Goal: Browse casually: Explore the website without a specific task or goal

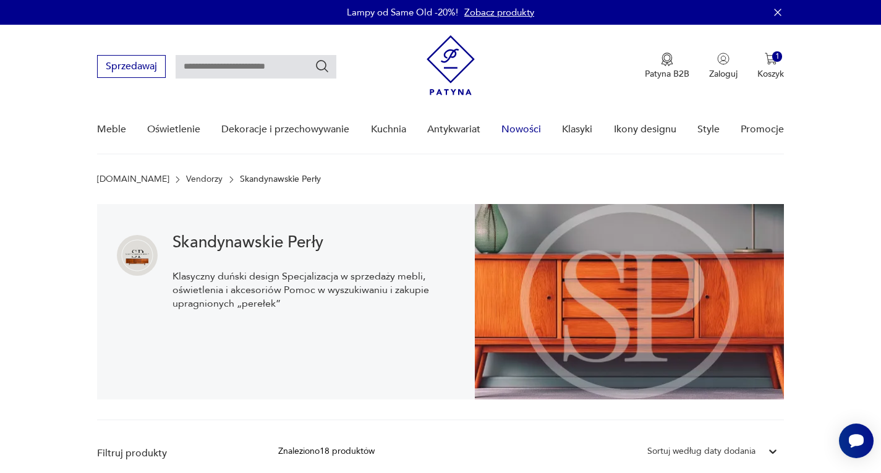
click at [533, 126] on link "Nowości" at bounding box center [521, 130] width 40 height 48
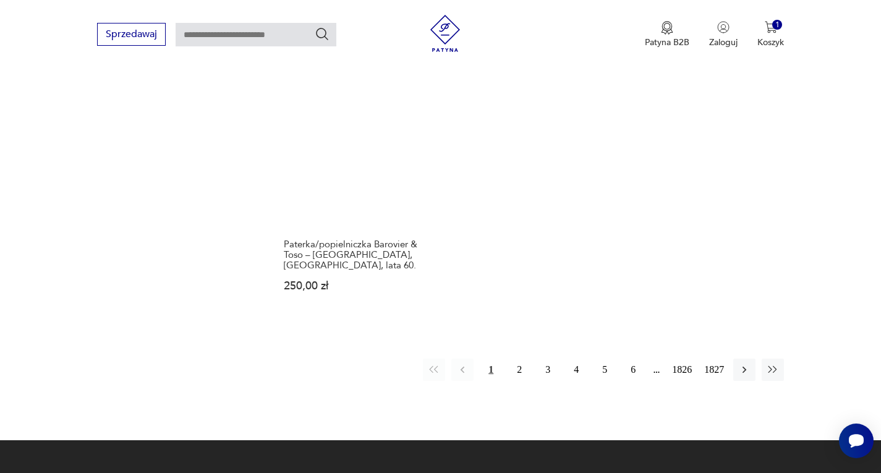
scroll to position [1607, 0]
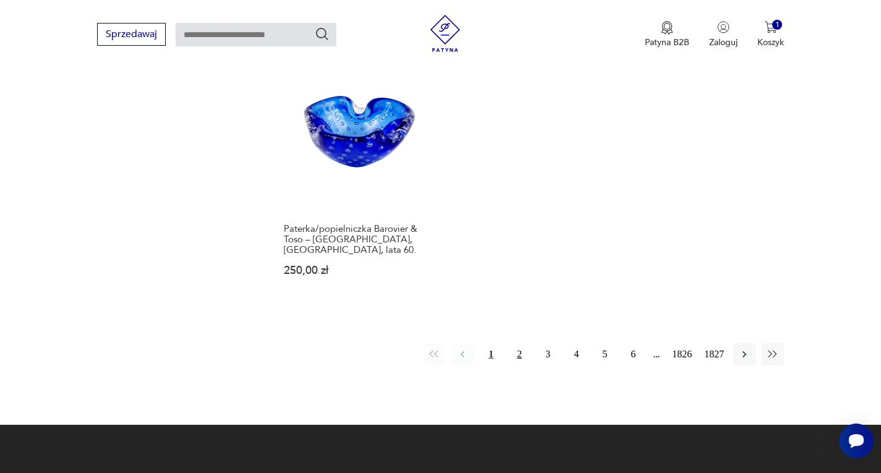
click at [524, 343] on button "2" at bounding box center [519, 354] width 22 height 22
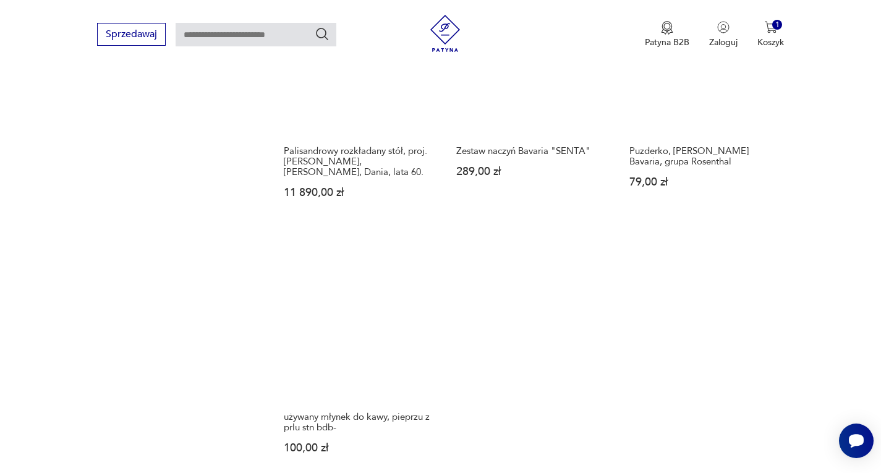
scroll to position [1545, 0]
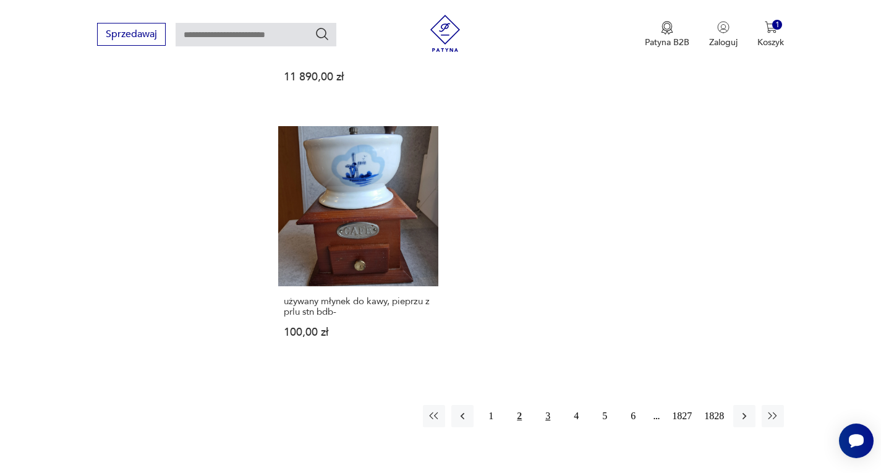
click at [541, 410] on button "3" at bounding box center [547, 416] width 22 height 22
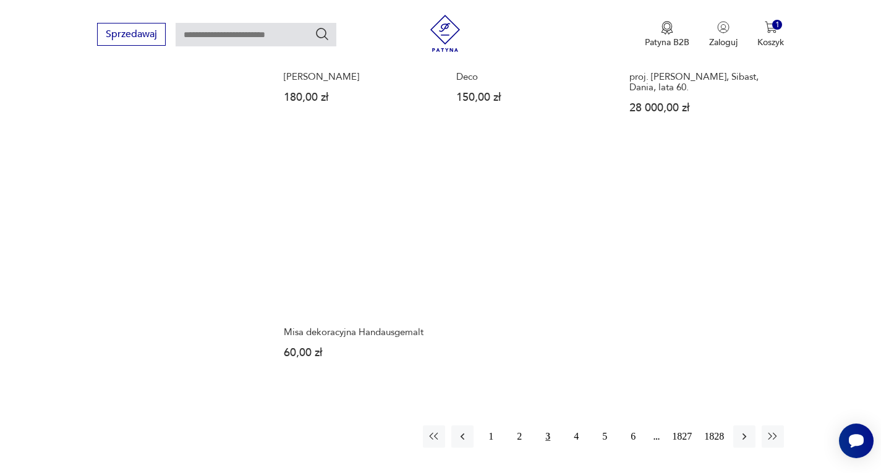
scroll to position [1607, 0]
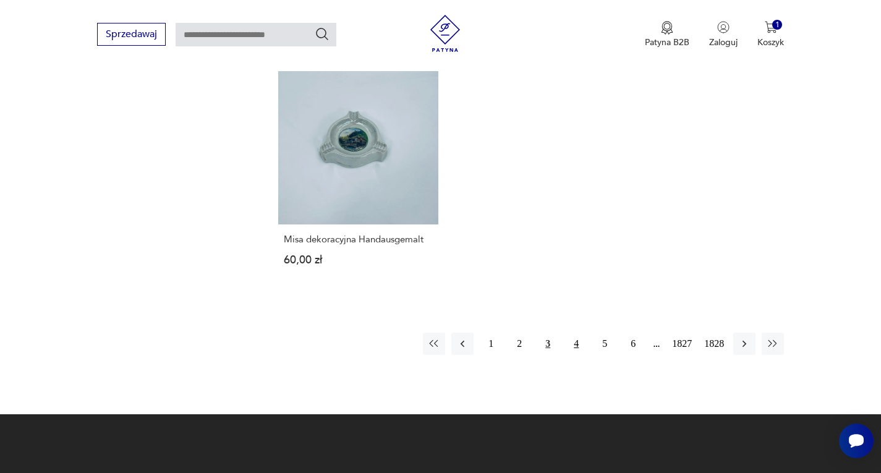
click at [577, 333] on button "4" at bounding box center [576, 344] width 22 height 22
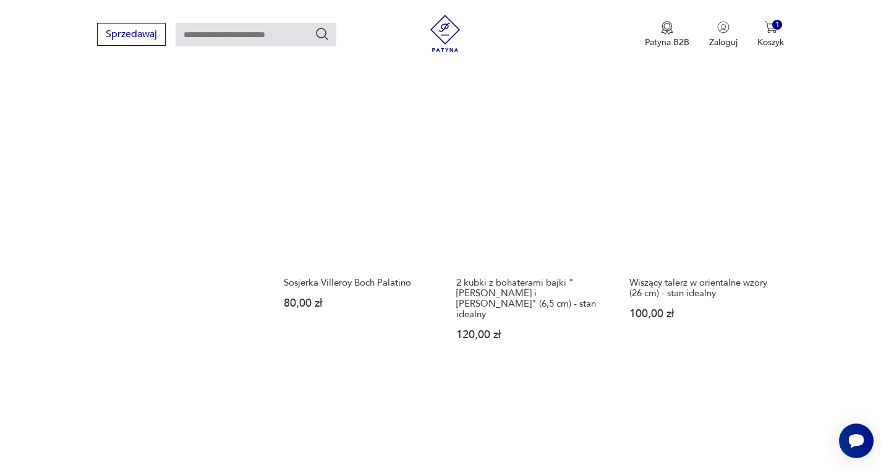
scroll to position [1607, 0]
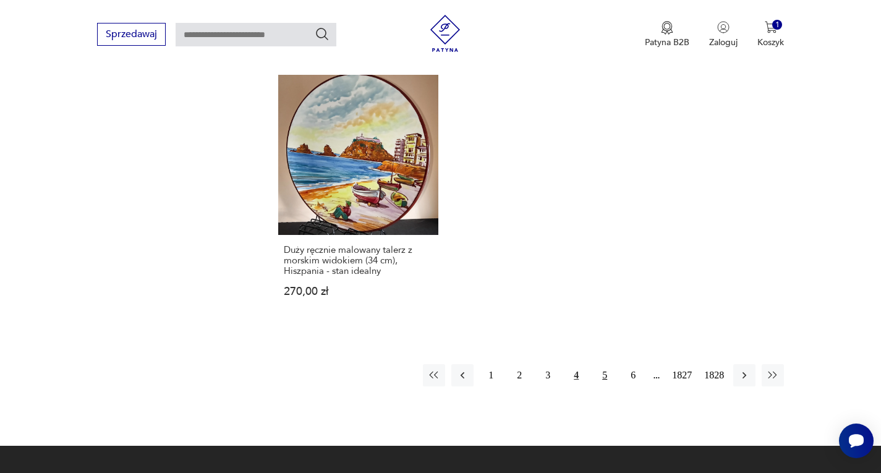
click at [600, 364] on button "5" at bounding box center [604, 375] width 22 height 22
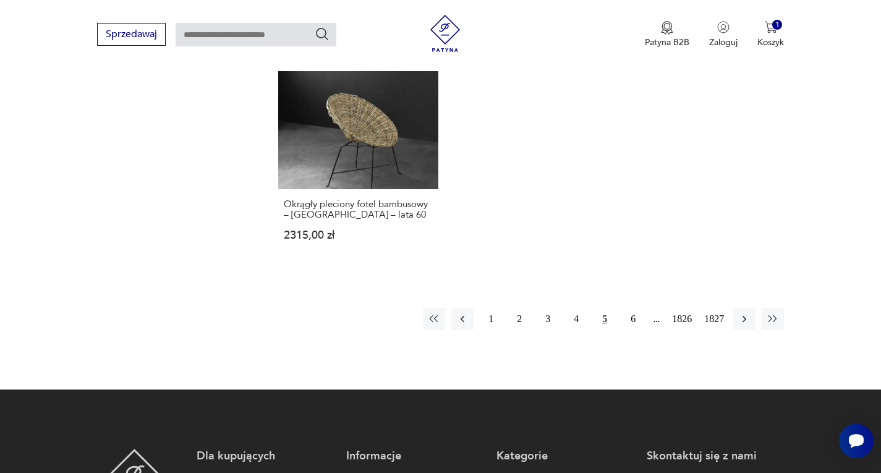
scroll to position [1669, 0]
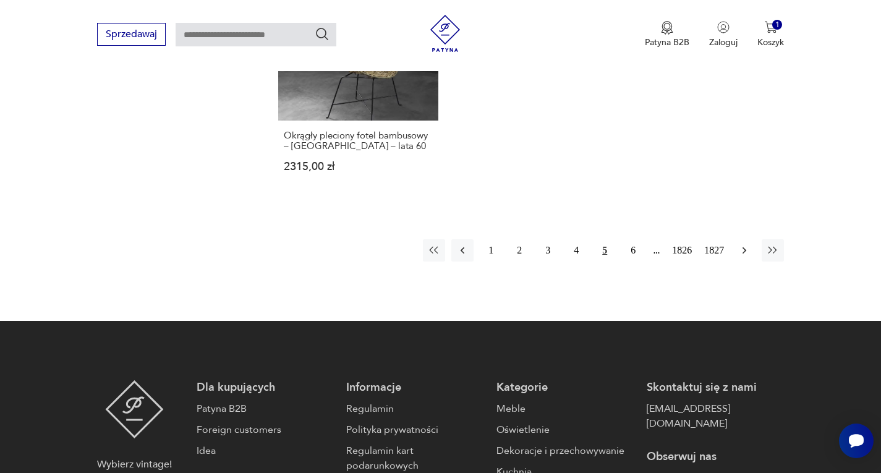
click at [748, 256] on icon "button" at bounding box center [744, 250] width 12 height 12
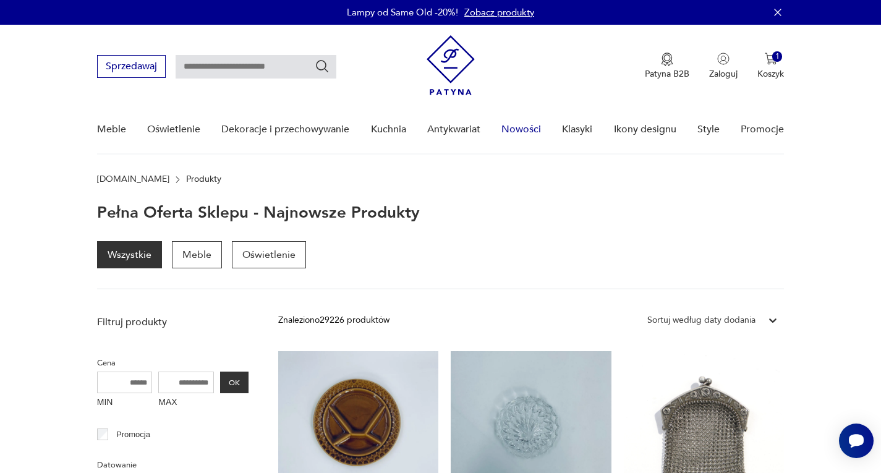
click at [523, 122] on link "Nowości" at bounding box center [521, 130] width 40 height 48
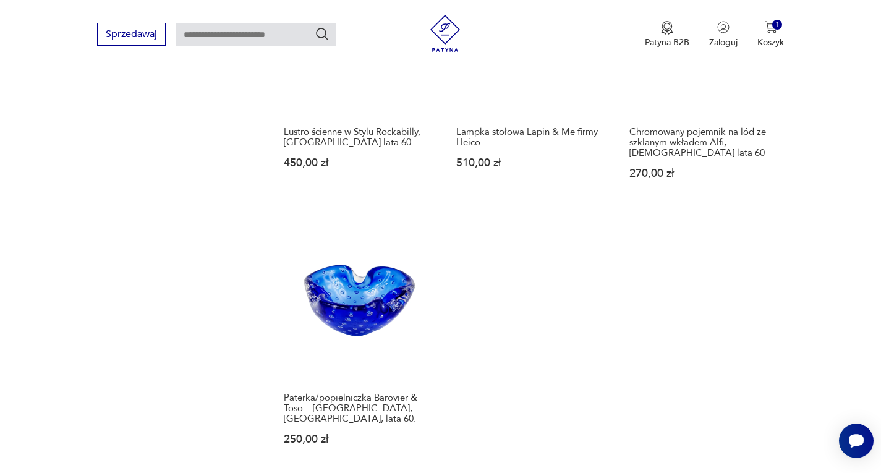
scroll to position [1483, 0]
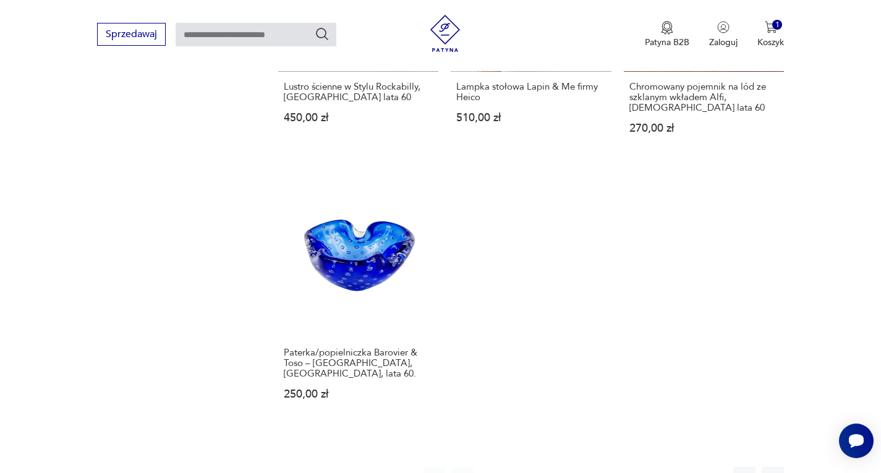
click at [512, 467] on button "2" at bounding box center [519, 478] width 22 height 22
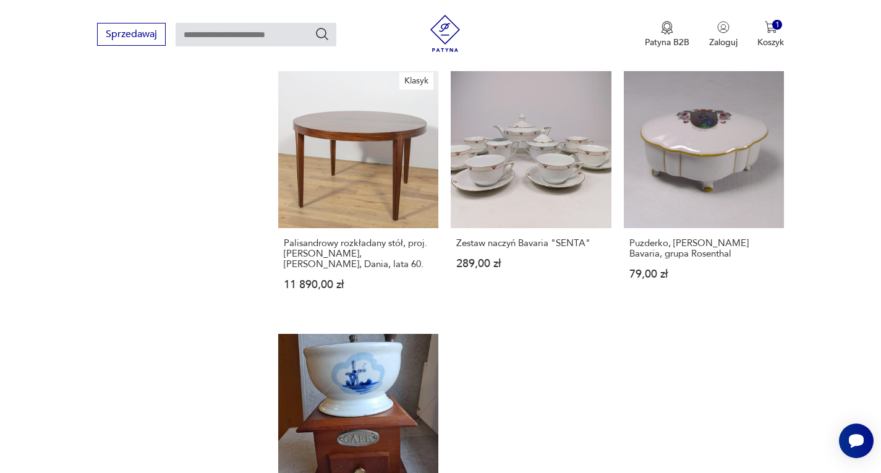
scroll to position [1298, 0]
